Goal: Task Accomplishment & Management: Use online tool/utility

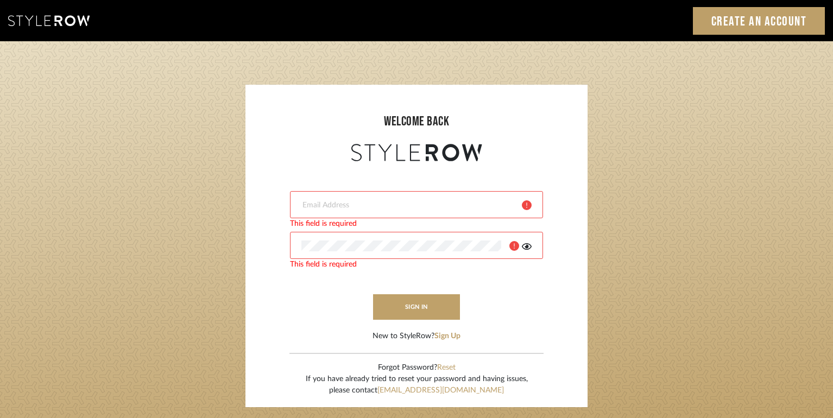
type input "[PERSON_NAME][EMAIL_ADDRESS][DOMAIN_NAME]"
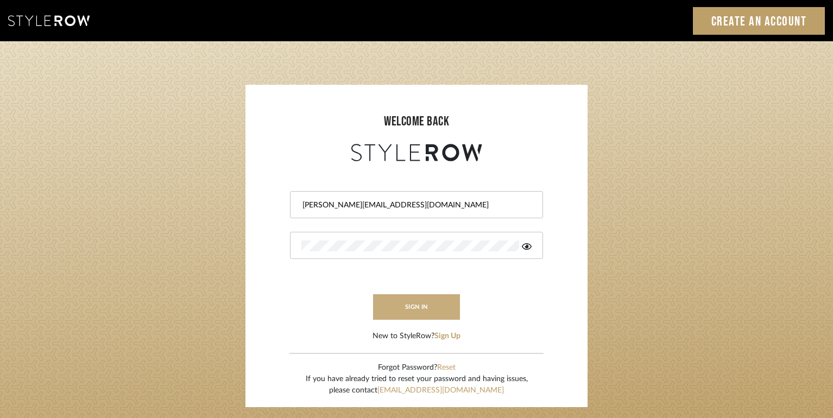
click at [419, 307] on button "sign in" at bounding box center [416, 307] width 87 height 26
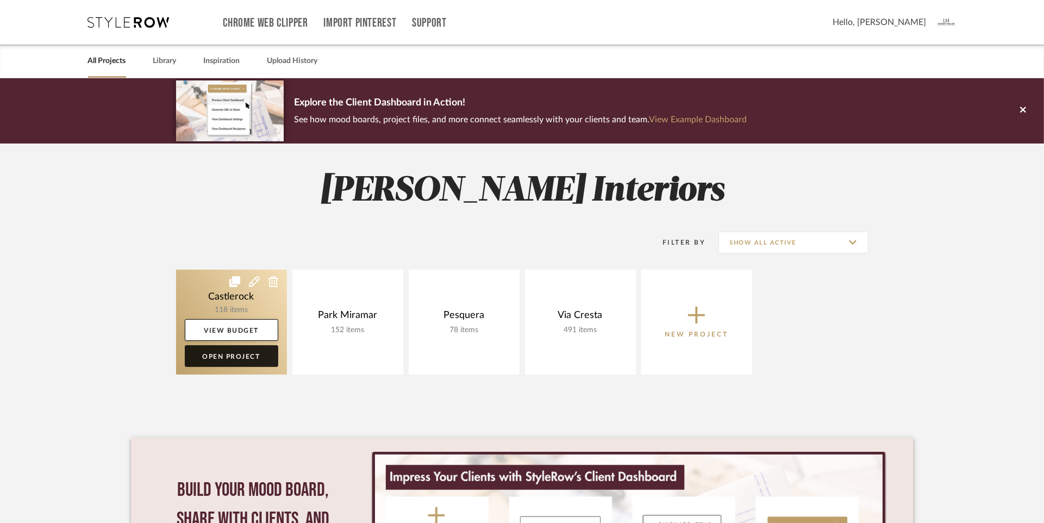
click at [246, 353] on link "Open Project" at bounding box center [231, 356] width 93 height 22
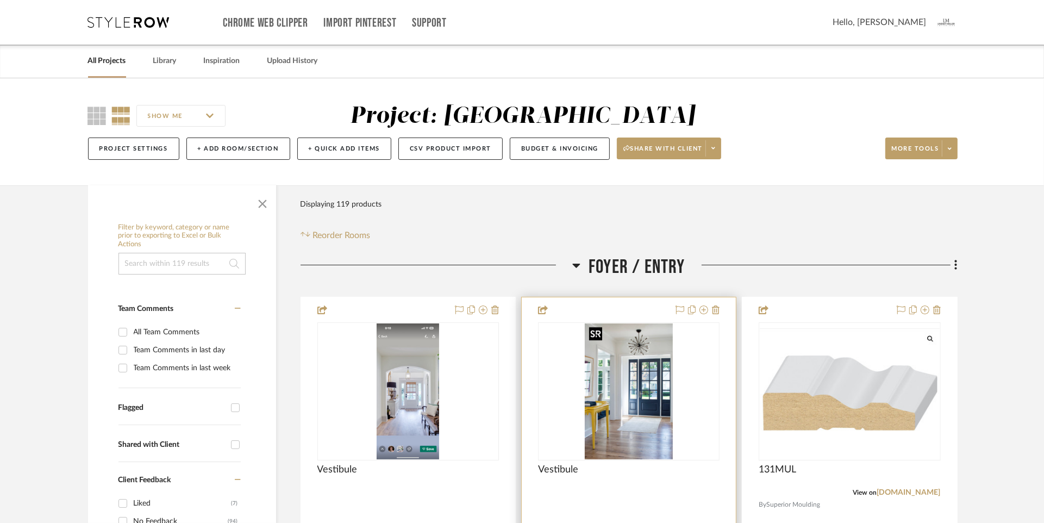
click at [652, 405] on img "0" at bounding box center [628, 391] width 87 height 136
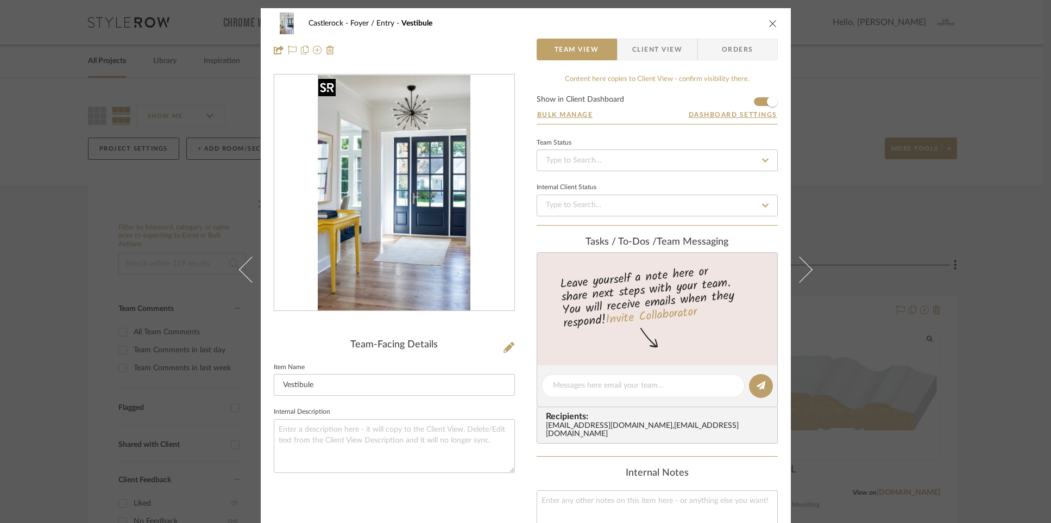
click at [386, 178] on img "0" at bounding box center [394, 193] width 153 height 236
